Goal: Task Accomplishment & Management: Use online tool/utility

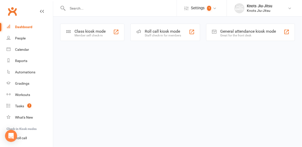
click at [98, 35] on div "Member self check-in" at bounding box center [90, 36] width 31 height 4
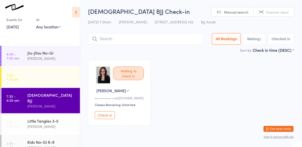
click at [46, 81] on div "[PERSON_NAME]" at bounding box center [51, 80] width 48 height 6
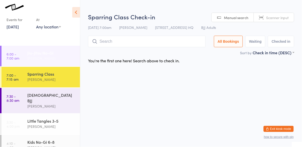
click at [51, 61] on div "[PERSON_NAME]" at bounding box center [51, 58] width 48 height 6
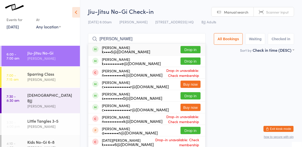
type input "[PERSON_NAME]"
click at [191, 53] on button "Drop in" at bounding box center [191, 49] width 20 height 7
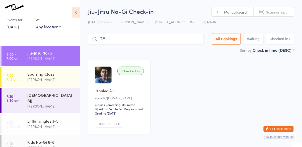
type input "D"
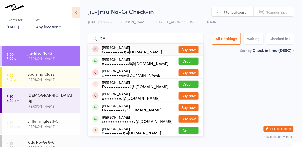
type input "D"
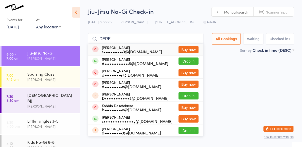
type input "DERE"
click at [194, 63] on button "Drop in" at bounding box center [189, 60] width 20 height 7
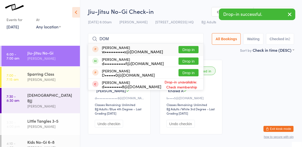
type input "DOM"
click at [194, 61] on button "Drop in" at bounding box center [189, 60] width 20 height 7
